Goal: Entertainment & Leisure: Consume media (video, audio)

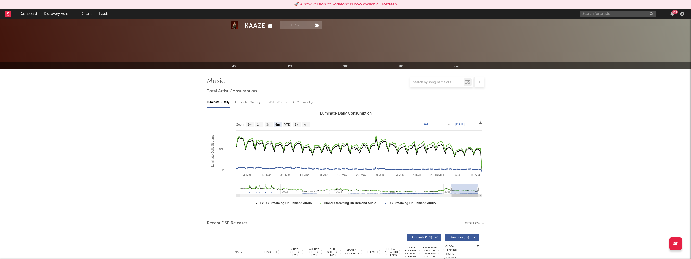
select select "6m"
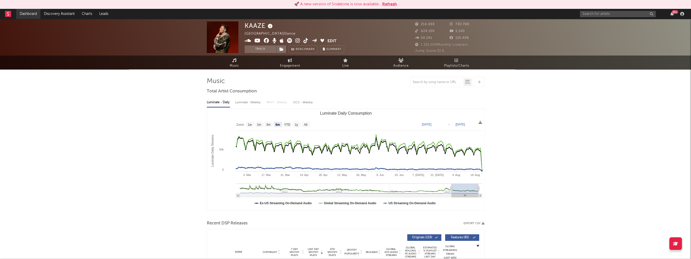
click at [30, 13] on link "Dashboard" at bounding box center [28, 14] width 24 height 10
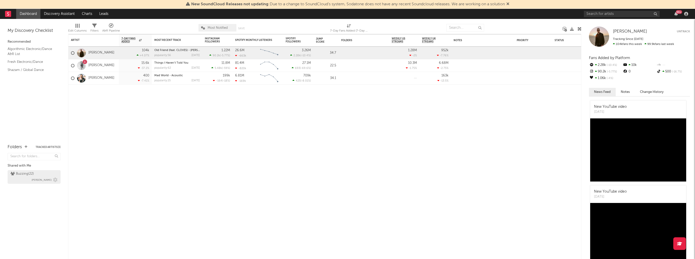
click at [28, 174] on div "Buzzing ( 22 )" at bounding box center [22, 174] width 23 height 6
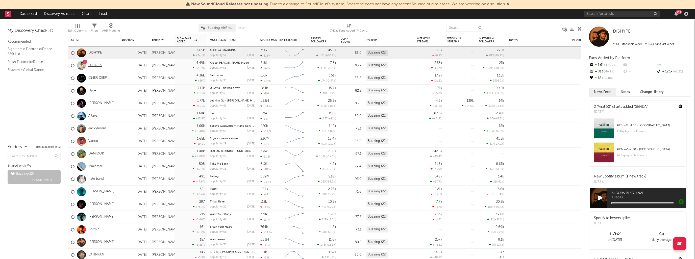
click at [96, 65] on link "DJ BOSS" at bounding box center [95, 65] width 14 height 4
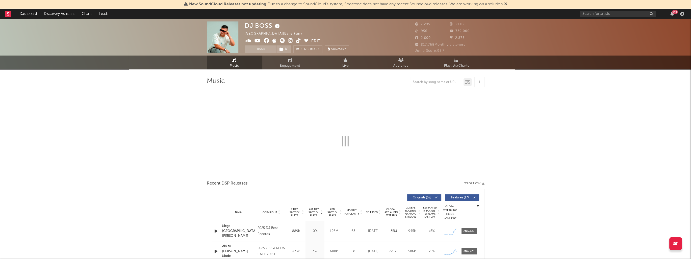
select select "6m"
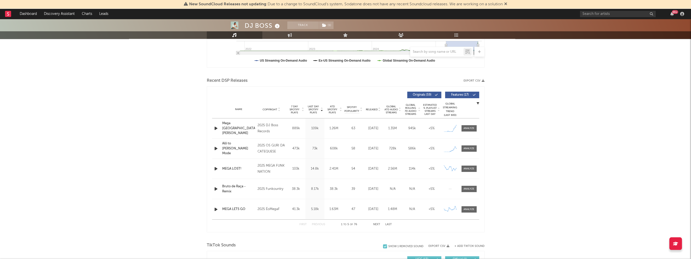
scroll to position [151, 0]
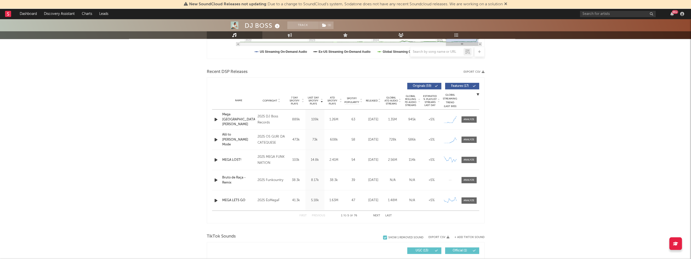
click at [216, 120] on icon "button" at bounding box center [215, 119] width 5 height 6
click at [214, 120] on icon "button" at bounding box center [215, 119] width 5 height 6
click at [215, 119] on icon "button" at bounding box center [215, 119] width 5 height 6
